Goal: Register for event/course

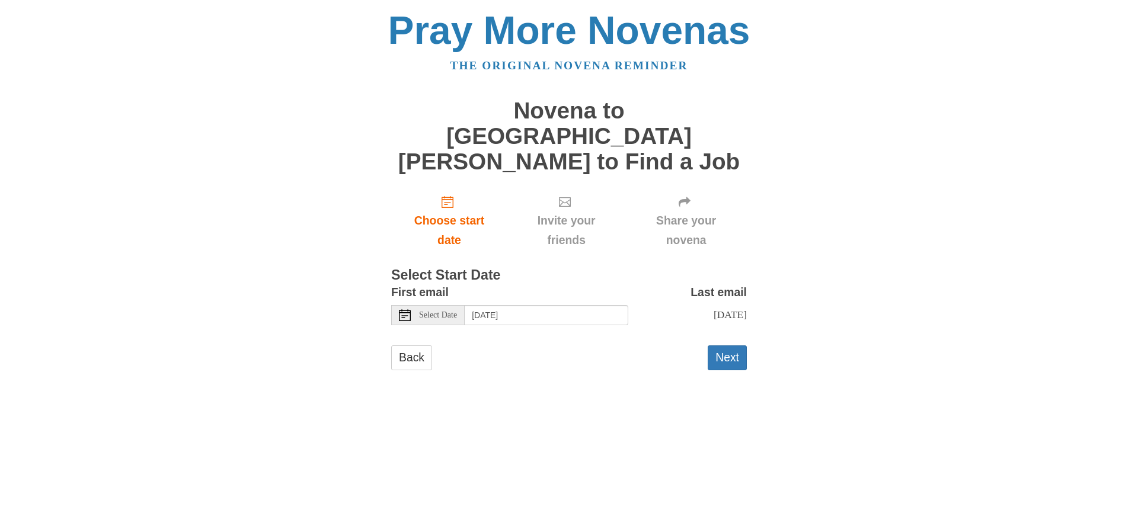
click at [443, 305] on div "Select Date" at bounding box center [427, 315] width 73 height 20
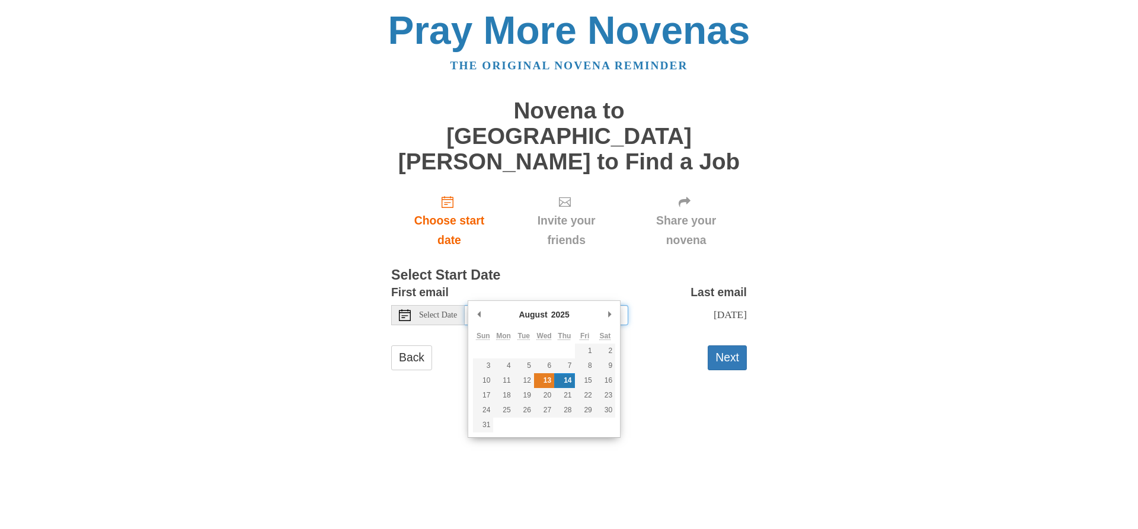
type input "[DATE]"
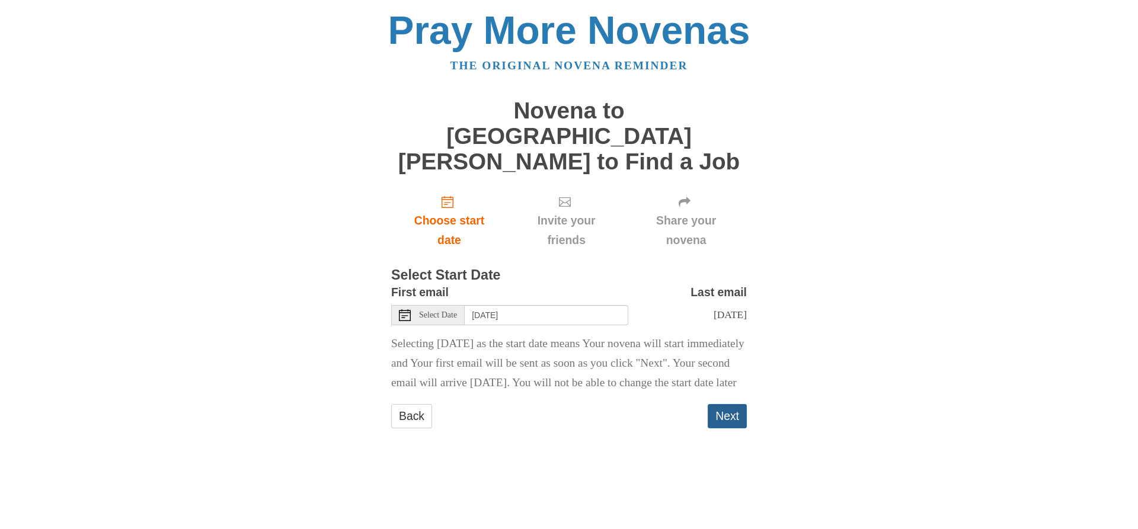
click at [723, 415] on button "Next" at bounding box center [727, 416] width 39 height 24
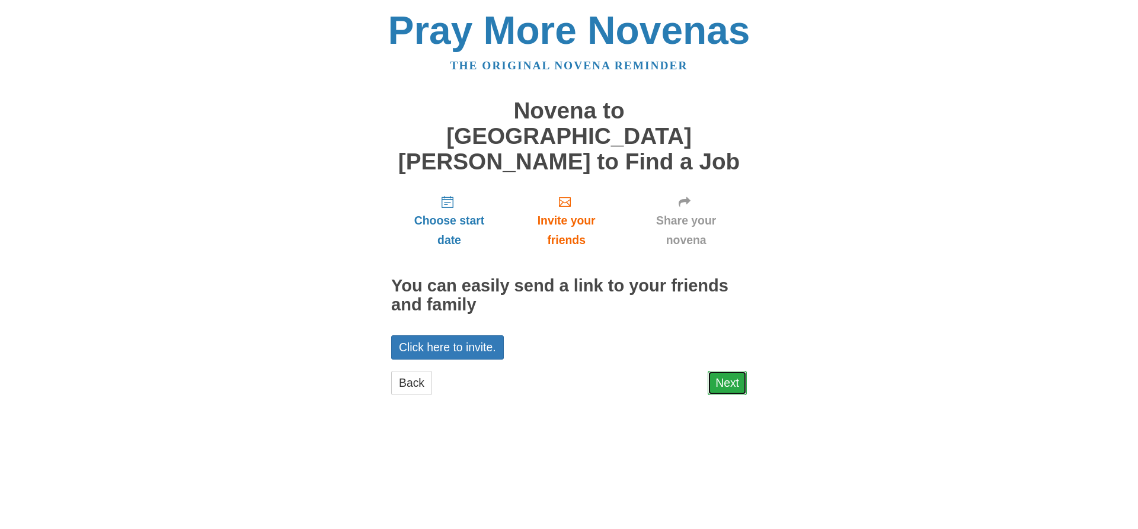
click at [722, 371] on link "Next" at bounding box center [727, 383] width 39 height 24
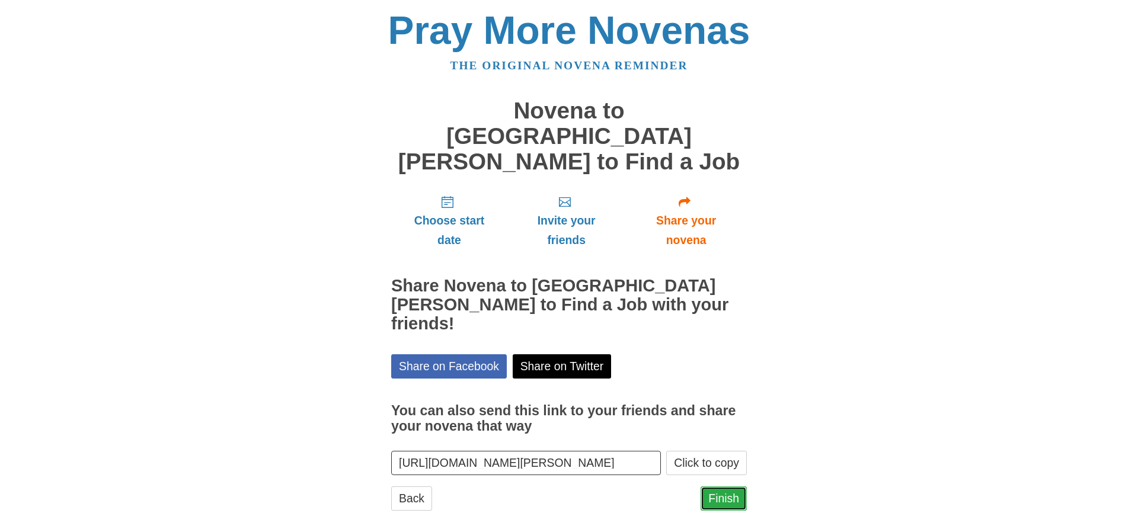
click at [719, 487] on link "Finish" at bounding box center [723, 499] width 46 height 24
